Goal: Information Seeking & Learning: Learn about a topic

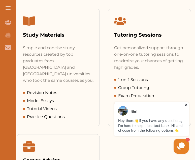
scroll to position [382, 0]
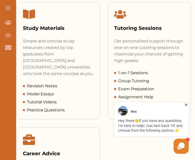
click at [46, 99] on span "Tutorial Videos" at bounding box center [42, 102] width 30 height 6
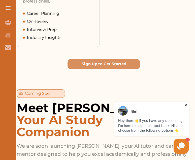
scroll to position [568, 0]
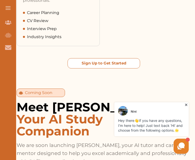
click at [96, 58] on button "Sign Up to Get Started" at bounding box center [103, 63] width 72 height 10
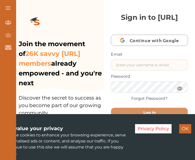
type input "muhammadusmanalikhan@icloud.com"
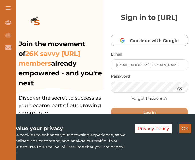
click at [149, 118] on button "Log in" at bounding box center [149, 113] width 77 height 10
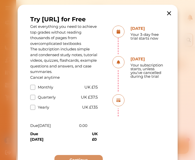
click at [168, 14] on icon at bounding box center [169, 13] width 4 height 4
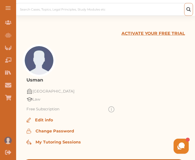
scroll to position [40, 0]
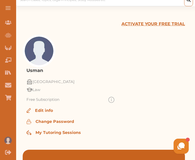
drag, startPoint x: 49, startPoint y: 80, endPoint x: 65, endPoint y: 82, distance: 16.7
click at [65, 82] on p "[GEOGRAPHIC_DATA]" at bounding box center [53, 82] width 42 height 6
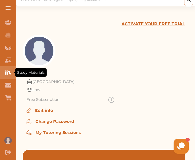
click at [10, 71] on icon "Study Materials" at bounding box center [8, 73] width 6 height 6
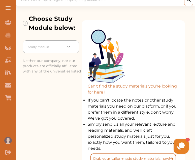
click at [56, 49] on div at bounding box center [45, 47] width 35 height 7
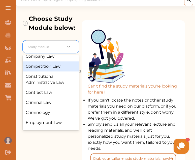
scroll to position [73, 0]
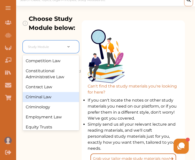
click at [55, 97] on div "Criminal Law" at bounding box center [51, 97] width 56 height 10
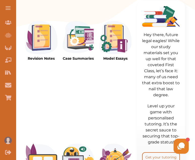
scroll to position [182, 0]
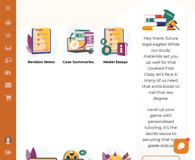
click at [115, 57] on img at bounding box center [115, 41] width 32 height 33
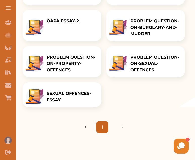
scroll to position [129, 0]
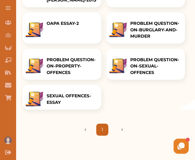
click at [79, 93] on p "SEXUAL OFFENCES-ESSAY" at bounding box center [73, 99] width 52 height 13
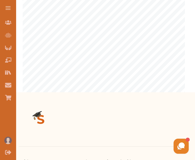
scroll to position [272, 0]
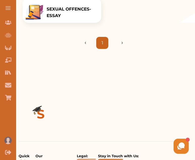
scroll to position [129, 0]
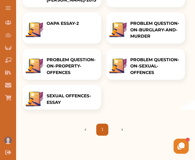
click at [86, 93] on p "SEXUAL OFFENCES-ESSAY" at bounding box center [73, 99] width 52 height 13
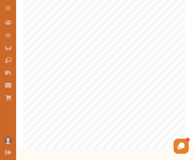
scroll to position [261, 0]
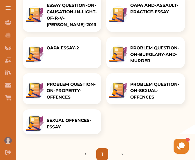
scroll to position [95, 0]
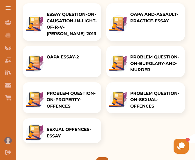
click at [138, 91] on p "PROBLEM QUESTION-ON-SEXUAL-OFFENCES" at bounding box center [156, 100] width 52 height 19
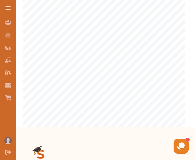
scroll to position [240, 0]
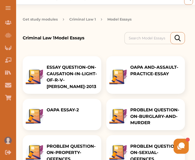
scroll to position [7, 0]
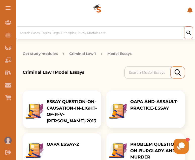
click at [136, 114] on div "OAPA AND-ASSAULT-PRACTICE-ESSAY" at bounding box center [156, 110] width 58 height 38
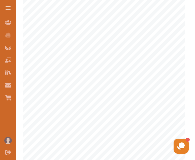
scroll to position [156, 0]
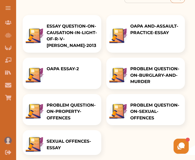
scroll to position [82, 0]
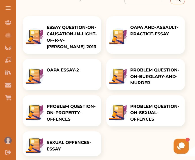
click at [71, 67] on p "OAPA ESSAY-2" at bounding box center [63, 70] width 32 height 7
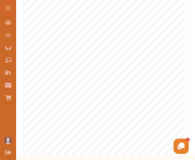
scroll to position [197, 0]
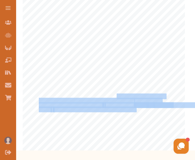
drag, startPoint x: 116, startPoint y: 98, endPoint x: 136, endPoint y: 110, distance: 23.0
click at [136, 110] on div "1 Criminal law Non - fatal offences against the person “The current law on non …" at bounding box center [104, 46] width 154 height 199
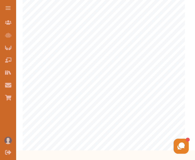
click at [136, 110] on span "On the other hand, Battery is any conduct by which D intentionally or" at bounding box center [109, 109] width 111 height 4
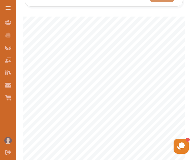
scroll to position [120, 0]
